Goal: Task Accomplishment & Management: Use online tool/utility

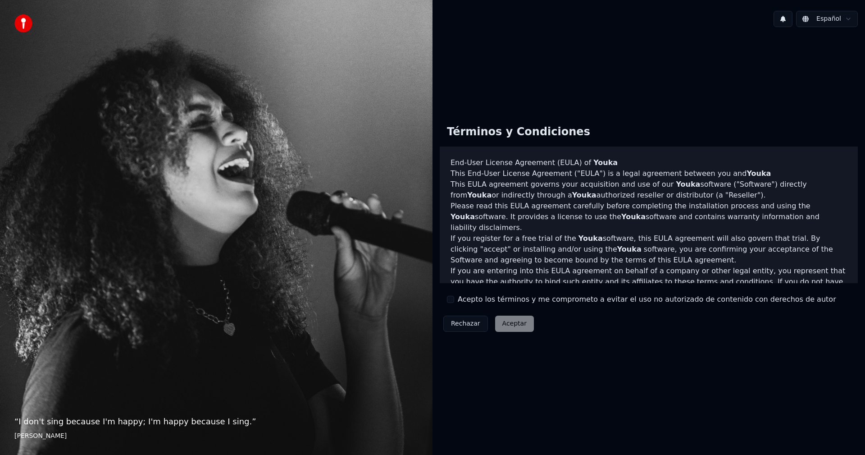
click at [545, 413] on div "Términos y Condiciones End-User License Agreement ([PERSON_NAME]) of Youka This…" at bounding box center [649, 226] width 433 height 384
click at [500, 329] on div "Rechazar Aceptar" at bounding box center [489, 323] width 98 height 23
click at [507, 320] on div "Rechazar Aceptar" at bounding box center [489, 323] width 98 height 23
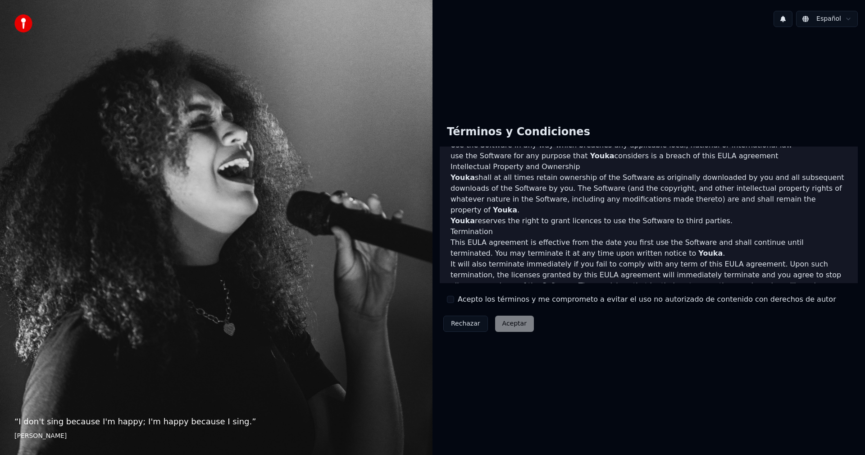
scroll to position [361, 0]
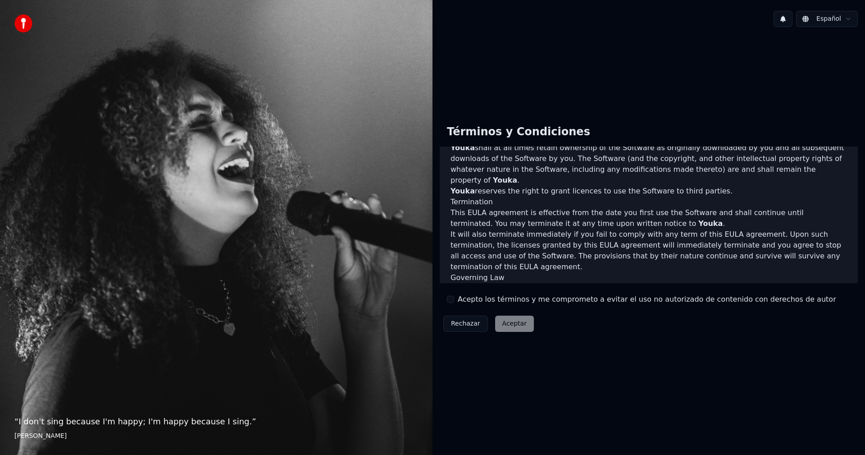
click at [505, 322] on div "Rechazar Aceptar" at bounding box center [489, 323] width 98 height 23
click at [108, 420] on p "“ I don't sing because I'm happy; I'm happy because I sing. ”" at bounding box center [216, 421] width 404 height 13
drag, startPoint x: 120, startPoint y: 422, endPoint x: 134, endPoint y: 418, distance: 14.5
click at [134, 418] on p "“ I don't sing because I'm happy; I'm happy because I sing. ”" at bounding box center [216, 421] width 404 height 13
click at [545, 320] on div "Términos y Condiciones End-User License Agreement ([PERSON_NAME]) of Youka This…" at bounding box center [649, 227] width 418 height 218
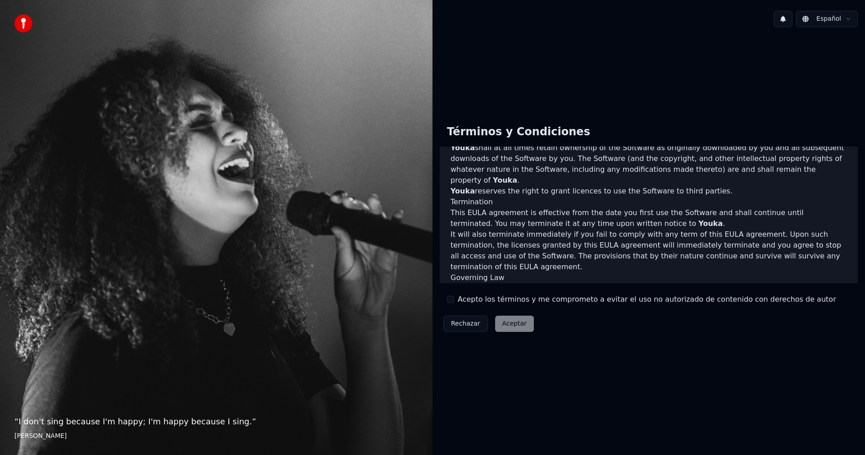
click at [521, 324] on div "Rechazar Aceptar" at bounding box center [489, 323] width 98 height 23
click at [520, 320] on div "Rechazar Aceptar" at bounding box center [489, 323] width 98 height 23
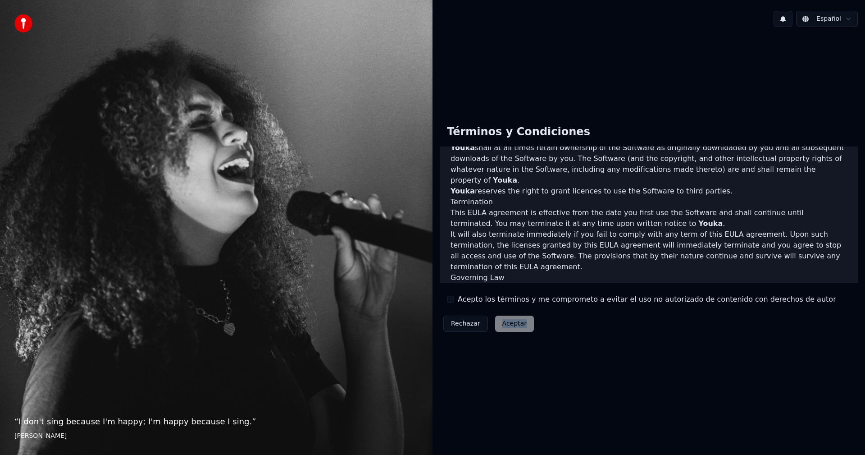
click at [467, 324] on button "Rechazar" at bounding box center [465, 323] width 45 height 16
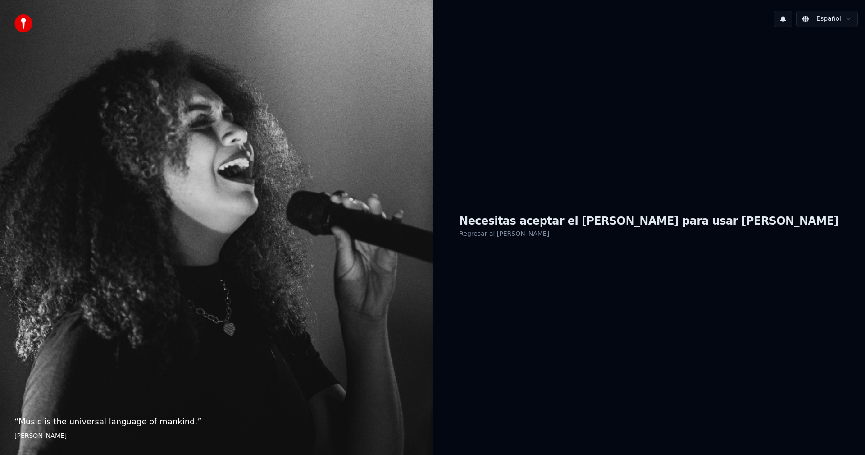
click at [609, 224] on h1 "Necesitas aceptar el [PERSON_NAME] para usar [PERSON_NAME]" at bounding box center [648, 221] width 379 height 14
click at [549, 234] on link "Regresar al [PERSON_NAME]" at bounding box center [504, 233] width 90 height 14
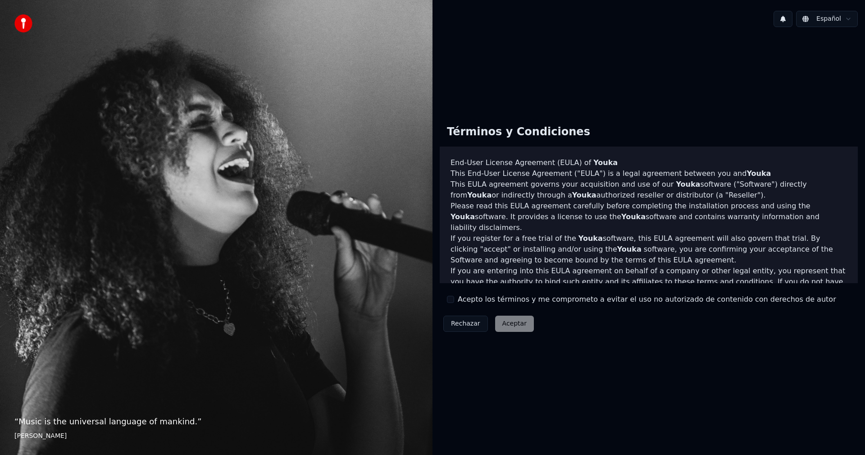
click at [506, 330] on div "Rechazar Aceptar" at bounding box center [489, 323] width 98 height 23
click at [506, 326] on div "Rechazar Aceptar" at bounding box center [489, 323] width 98 height 23
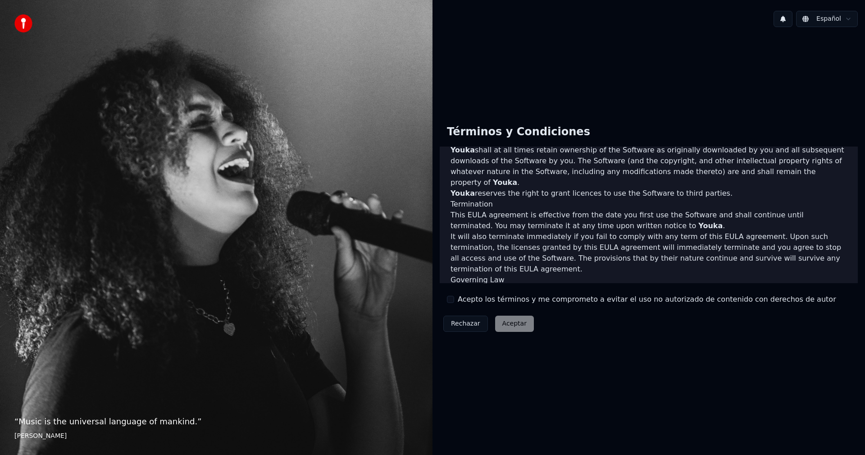
scroll to position [361, 0]
click at [523, 327] on div "Rechazar Aceptar" at bounding box center [489, 323] width 98 height 23
click at [790, 18] on button at bounding box center [783, 19] width 19 height 16
click at [800, 64] on div "Términos y Condiciones End-User License Agreement ([PERSON_NAME]) of Youka This…" at bounding box center [649, 226] width 433 height 384
click at [27, 25] on img at bounding box center [23, 23] width 18 height 18
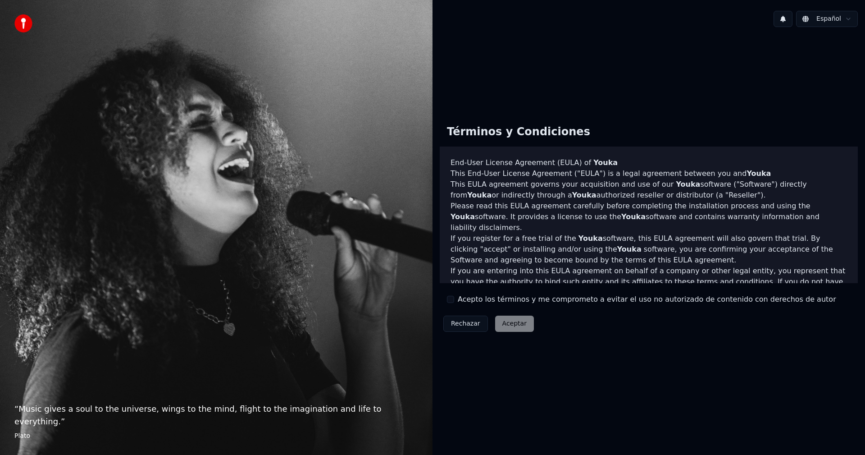
click at [503, 322] on div "Rechazar Aceptar" at bounding box center [489, 323] width 98 height 23
